Goal: Transaction & Acquisition: Purchase product/service

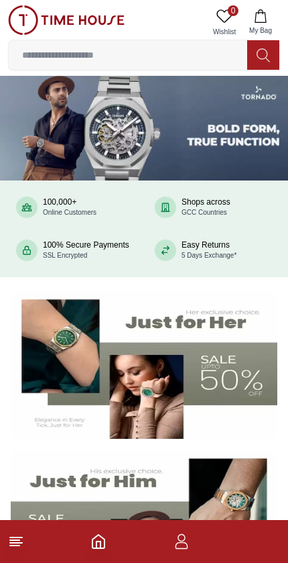
click at [55, 60] on input at bounding box center [128, 55] width 239 height 27
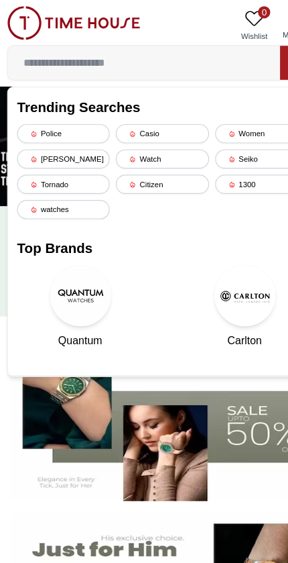
paste input "**********"
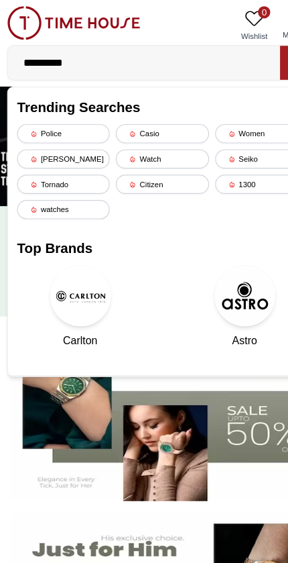
type input "**********"
click at [95, 56] on input "**********" at bounding box center [128, 55] width 239 height 27
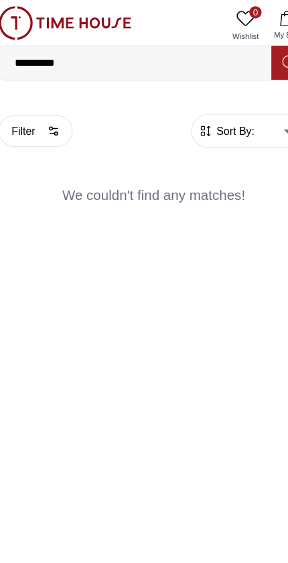
click at [82, 60] on input "**********" at bounding box center [128, 55] width 239 height 27
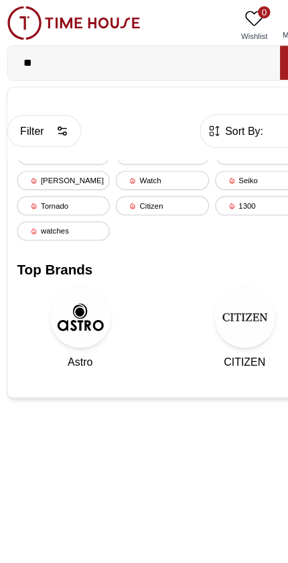
type input "*"
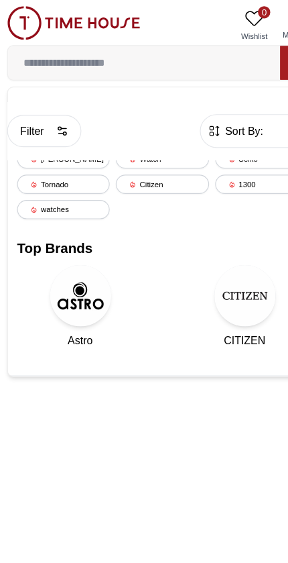
click at [154, 141] on div "Watch" at bounding box center [143, 139] width 81 height 17
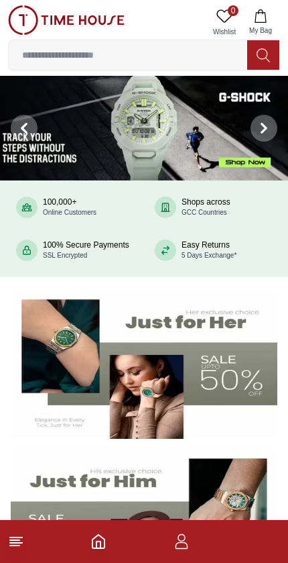
click at [64, 55] on input at bounding box center [128, 55] width 239 height 27
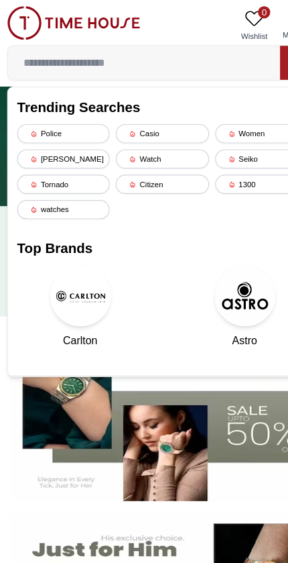
click at [28, 160] on icon at bounding box center [31, 161] width 7 height 7
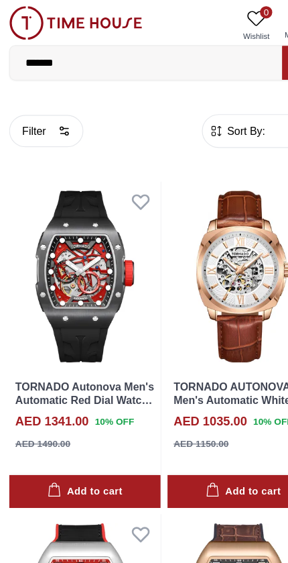
click at [124, 61] on input "*******" at bounding box center [128, 55] width 239 height 27
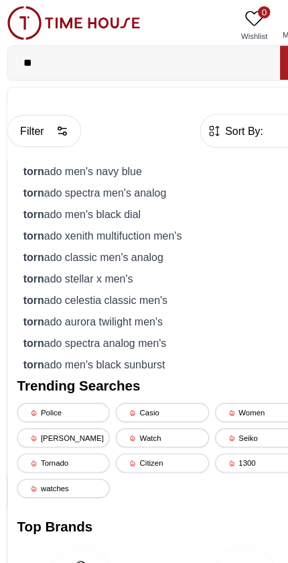
type input "*"
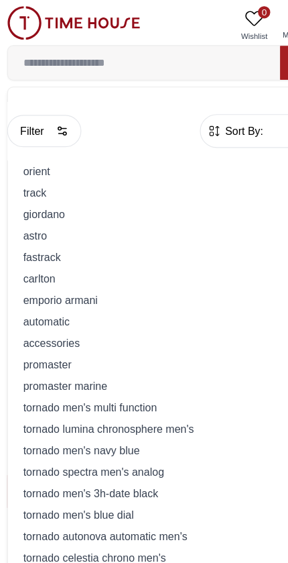
click at [25, 156] on div "o r i e n t" at bounding box center [144, 150] width 255 height 19
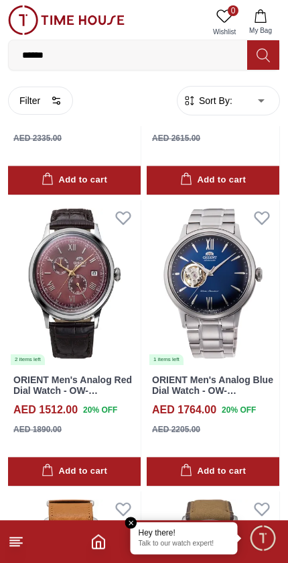
scroll to position [2290, 0]
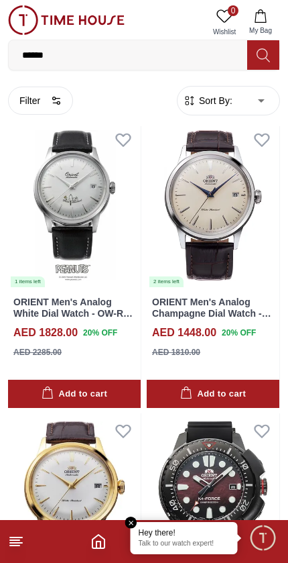
scroll to position [2949, 0]
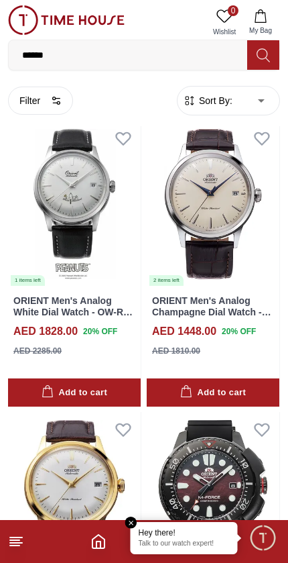
click at [225, 226] on img at bounding box center [213, 204] width 133 height 166
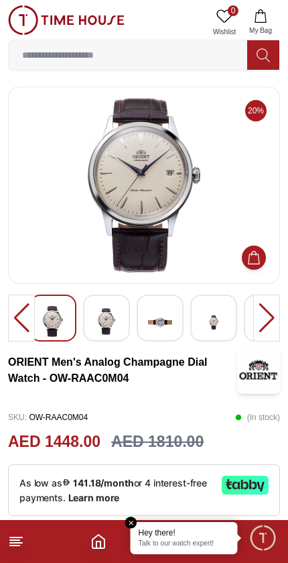
click at [68, 217] on img at bounding box center [143, 185] width 249 height 174
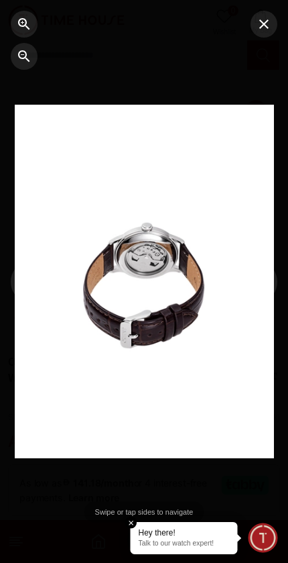
click at [261, 18] on icon "button" at bounding box center [264, 24] width 16 height 16
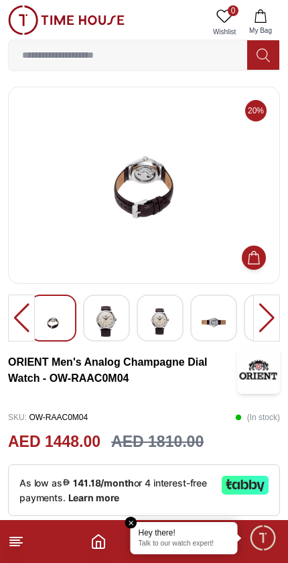
click at [216, 322] on img at bounding box center [214, 322] width 24 height 33
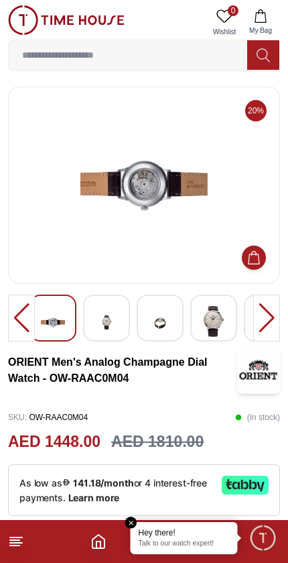
click at [205, 324] on img at bounding box center [214, 321] width 24 height 31
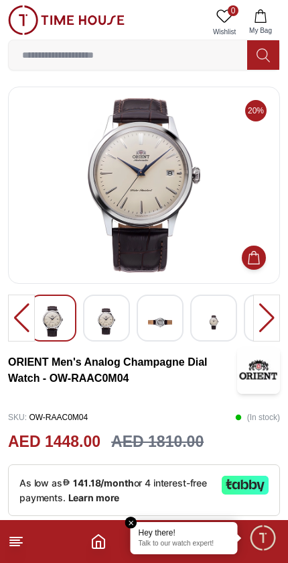
click at [182, 315] on div at bounding box center [160, 317] width 47 height 47
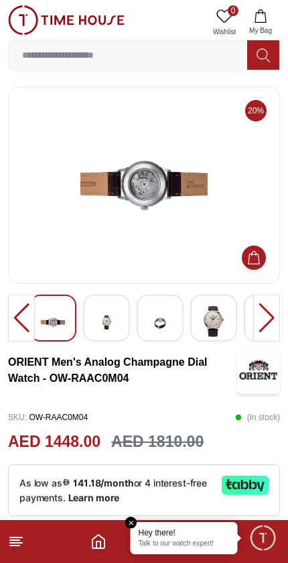
click at [166, 325] on img at bounding box center [160, 322] width 24 height 33
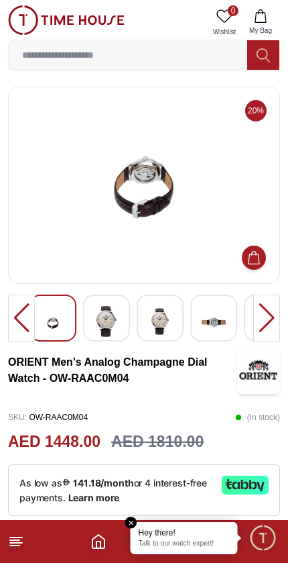
click at [148, 327] on img at bounding box center [160, 321] width 24 height 31
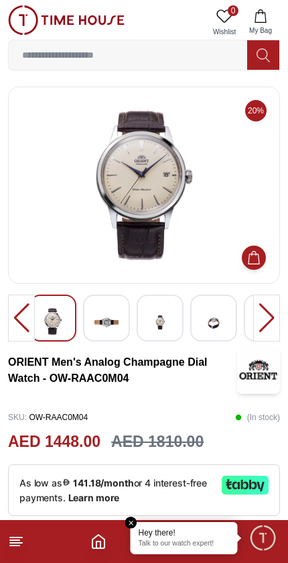
click at [160, 321] on img at bounding box center [160, 322] width 24 height 33
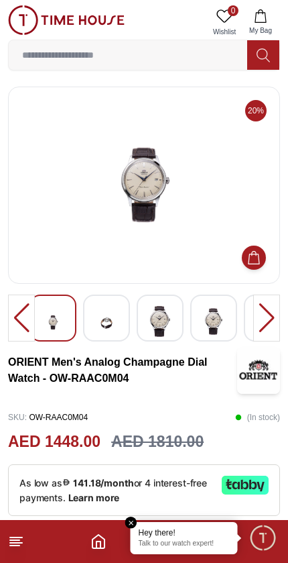
click at [155, 325] on img at bounding box center [160, 321] width 24 height 31
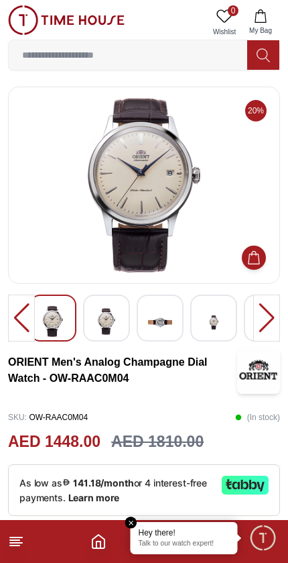
click at [156, 322] on img at bounding box center [160, 322] width 24 height 33
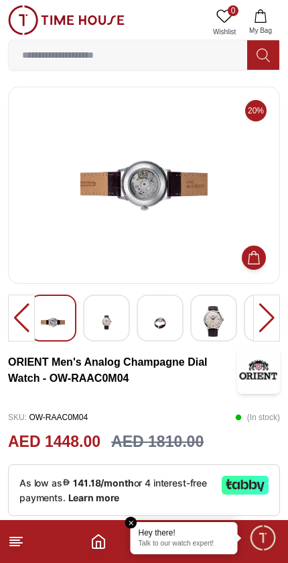
click at [159, 321] on img at bounding box center [160, 322] width 24 height 33
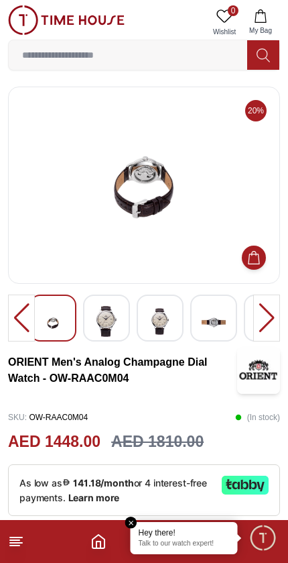
click at [154, 318] on img at bounding box center [160, 321] width 24 height 31
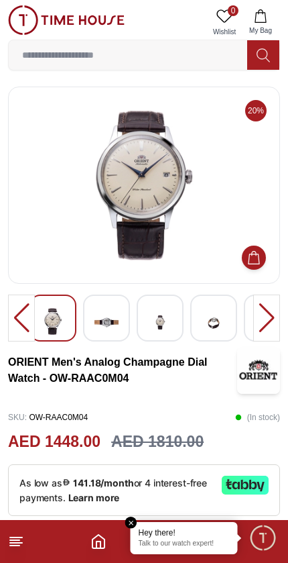
click at [149, 320] on img at bounding box center [160, 322] width 24 height 33
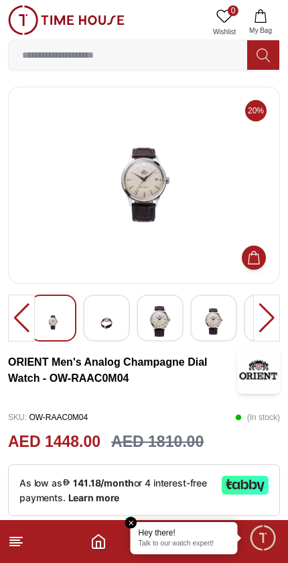
click at [152, 317] on img at bounding box center [160, 321] width 24 height 31
